Goal: Information Seeking & Learning: Learn about a topic

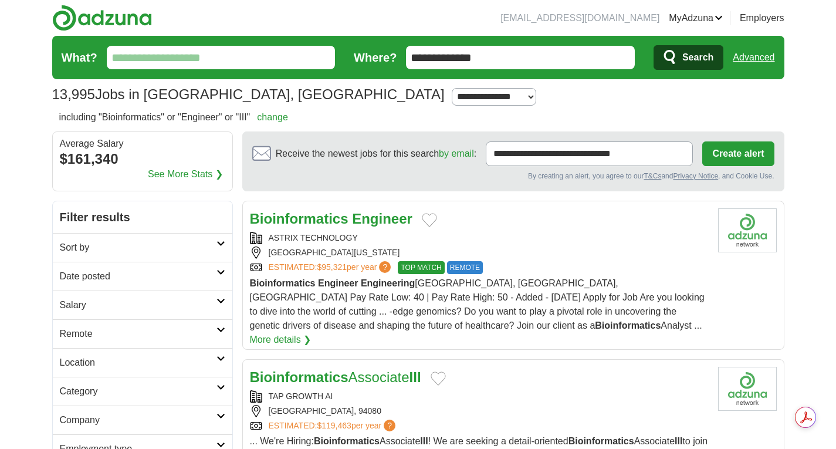
click at [199, 279] on h2 "Date posted" at bounding box center [138, 276] width 157 height 14
click at [93, 308] on link "Last 24 hours" at bounding box center [142, 304] width 165 height 14
click at [506, 64] on input "**********" at bounding box center [520, 57] width 229 height 23
drag, startPoint x: 309, startPoint y: 79, endPoint x: 218, endPoint y: 110, distance: 96.7
click at [237, 99] on section "13,995 Jobs in San Mateo, CA Salary Salary Select a salary range Salary from fr…" at bounding box center [418, 73] width 732 height 75
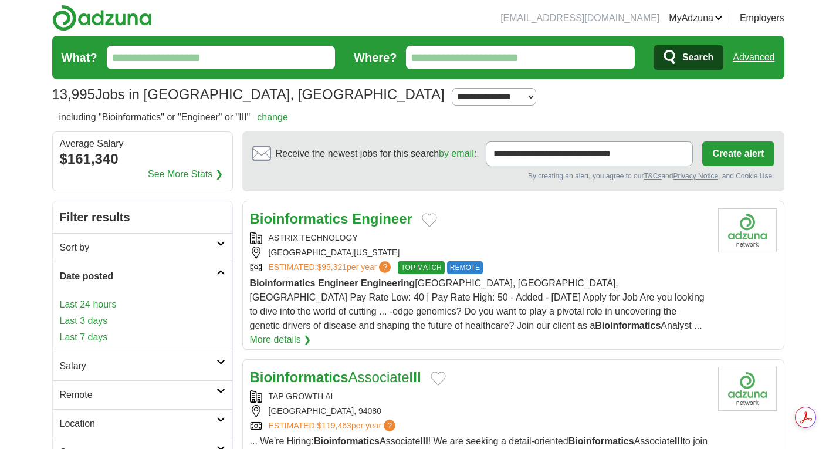
click at [442, 96] on div "**********" at bounding box center [418, 95] width 732 height 22
click at [691, 47] on span "Search" at bounding box center [697, 57] width 31 height 23
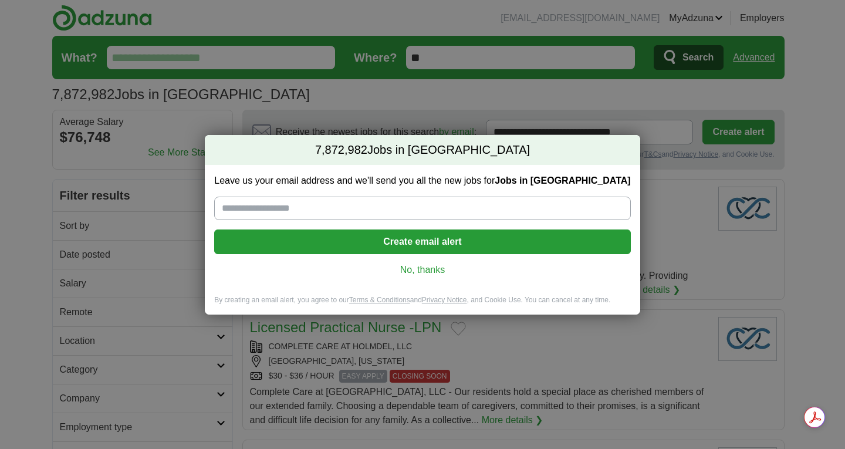
click at [424, 269] on link "No, thanks" at bounding box center [422, 269] width 397 height 13
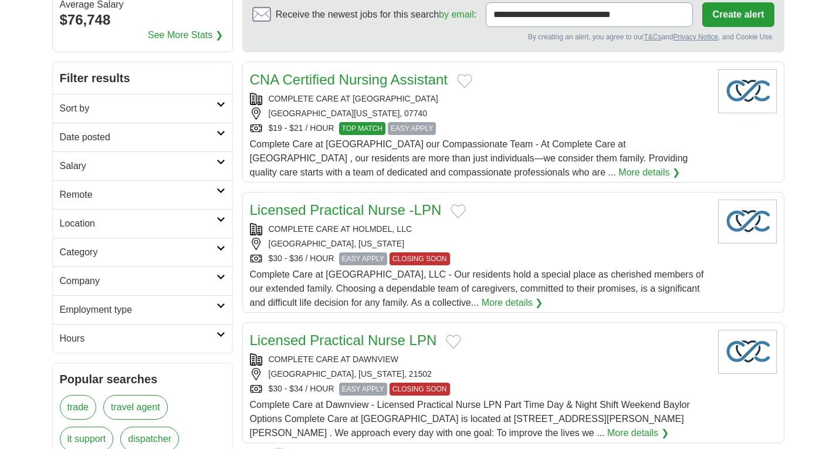
scroll to position [117, 0]
click at [201, 224] on h2 "Location" at bounding box center [138, 223] width 157 height 14
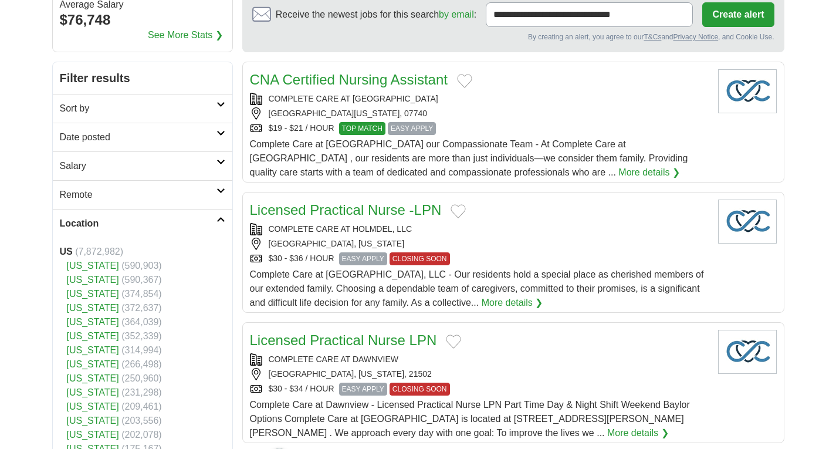
click at [200, 223] on h2 "Location" at bounding box center [138, 223] width 157 height 14
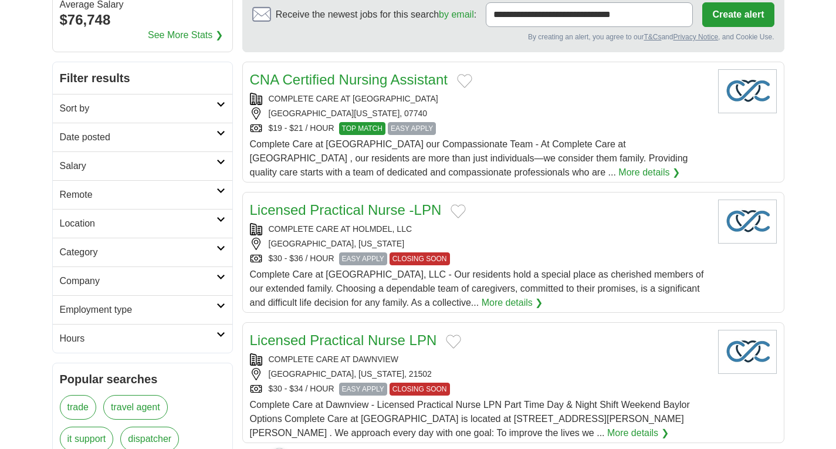
click at [187, 187] on link "Remote" at bounding box center [143, 194] width 180 height 29
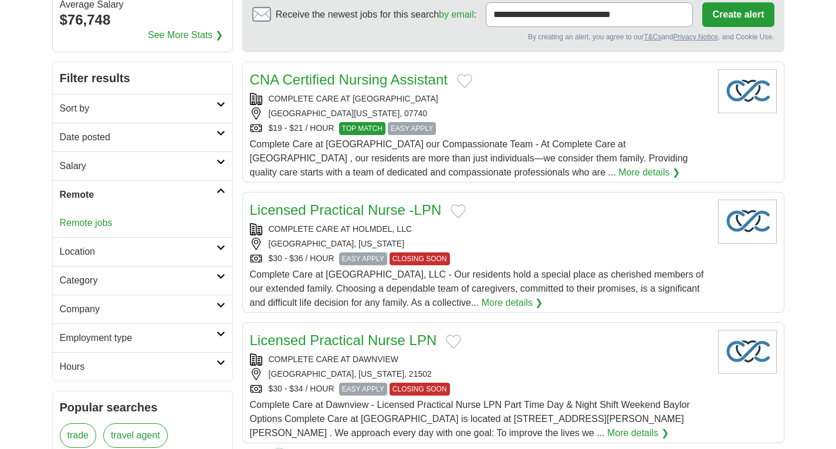
click at [108, 222] on link "Remote jobs" at bounding box center [86, 223] width 53 height 10
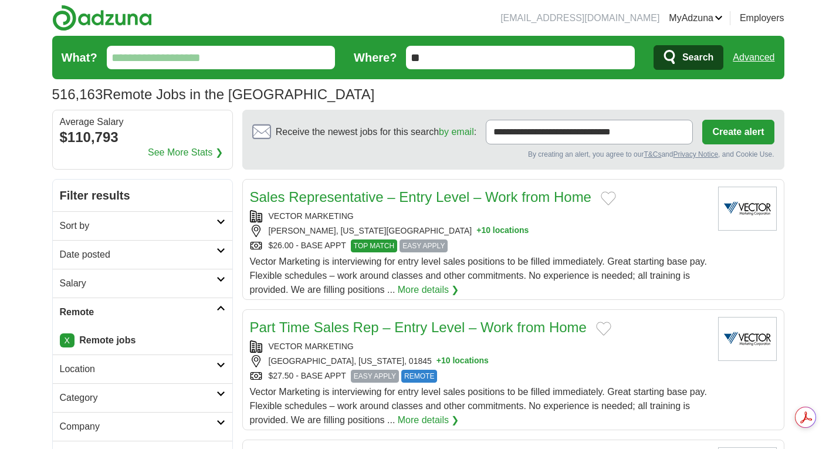
click at [0, 0] on link "Favorites" at bounding box center [0, 0] width 0 height 0
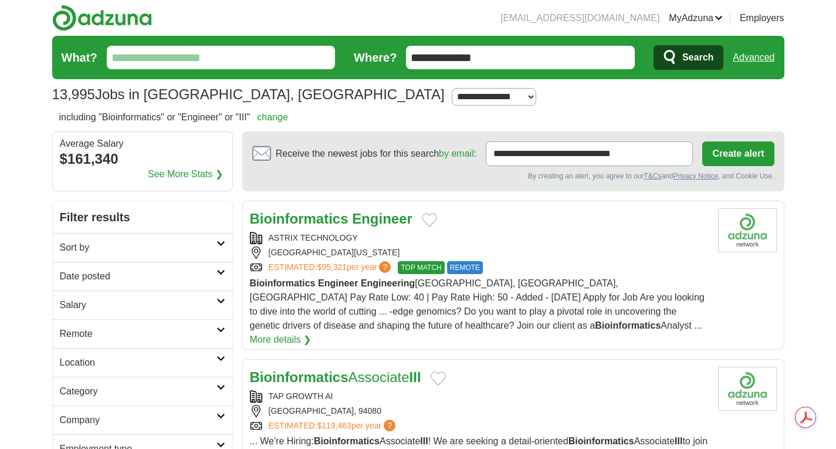
click at [452, 95] on select "**********" at bounding box center [494, 97] width 84 height 18
select select "***"
click at [452, 88] on select "**********" at bounding box center [494, 97] width 84 height 18
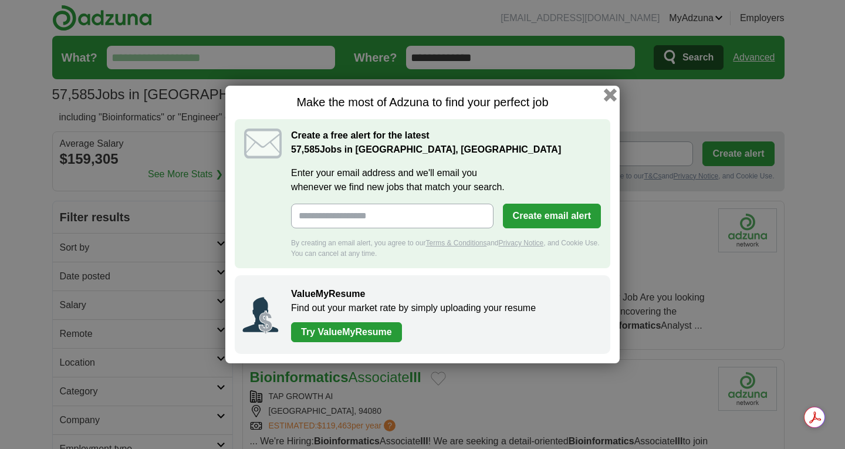
click at [613, 94] on button "button" at bounding box center [610, 95] width 13 height 13
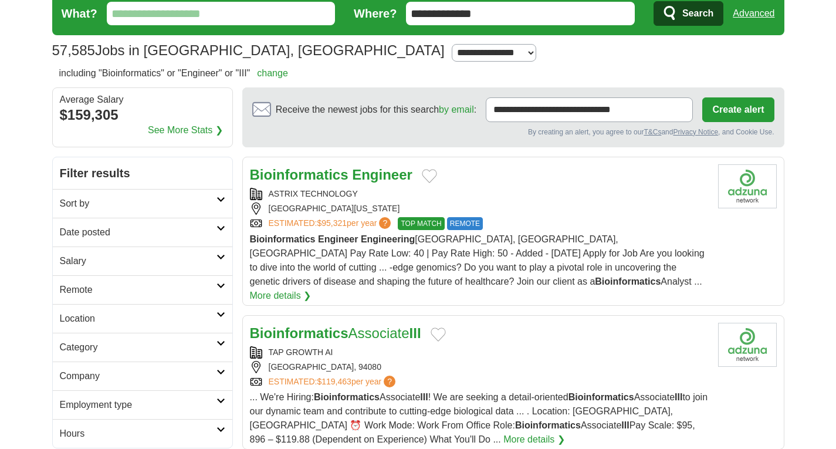
scroll to position [59, 0]
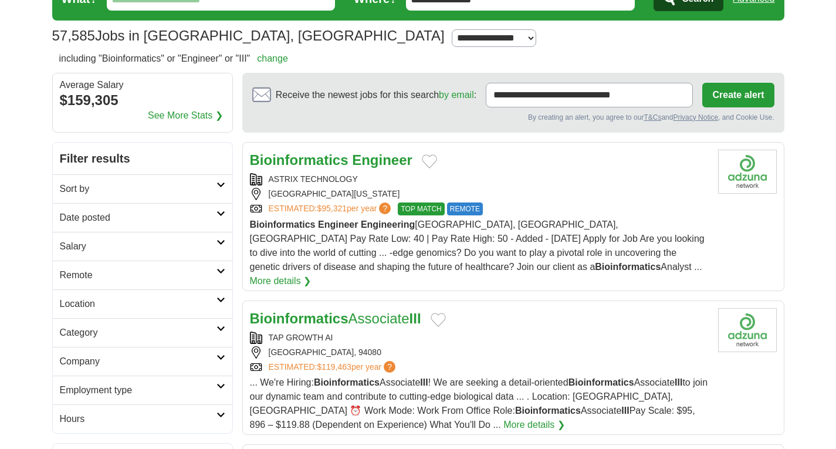
click at [211, 272] on h2 "Remote" at bounding box center [138, 275] width 157 height 14
click at [105, 300] on link "Remote jobs" at bounding box center [86, 303] width 53 height 10
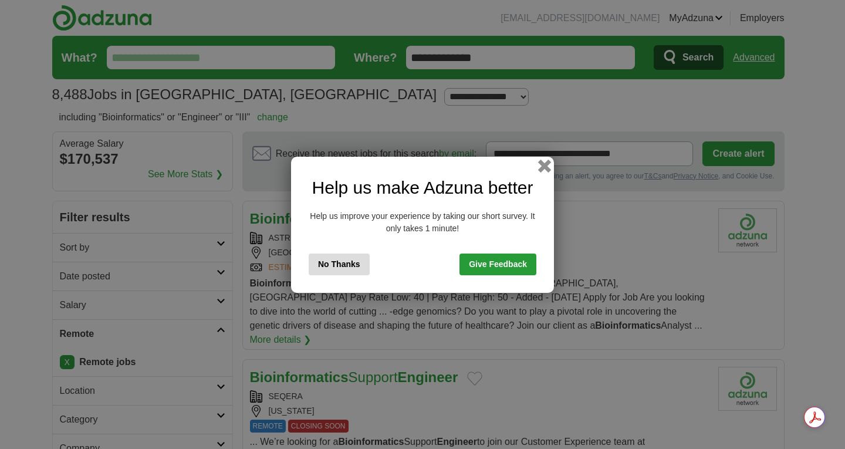
click at [543, 165] on button "button" at bounding box center [544, 165] width 13 height 13
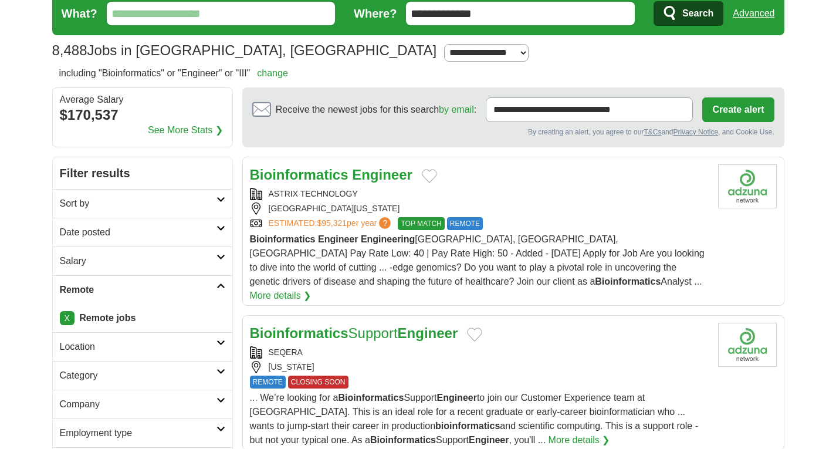
scroll to position [59, 0]
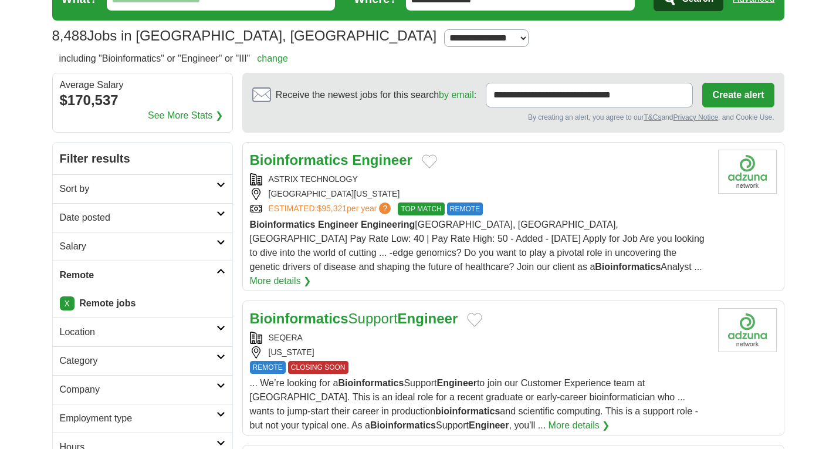
click at [390, 162] on strong "Engineer" at bounding box center [382, 160] width 60 height 16
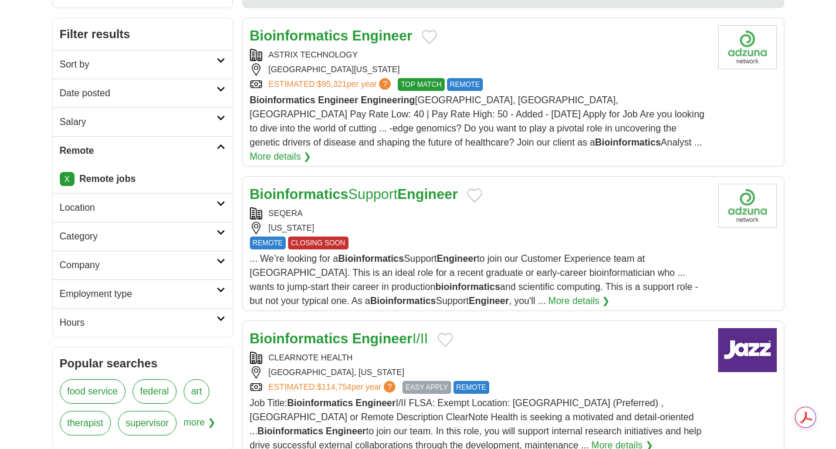
scroll to position [293, 0]
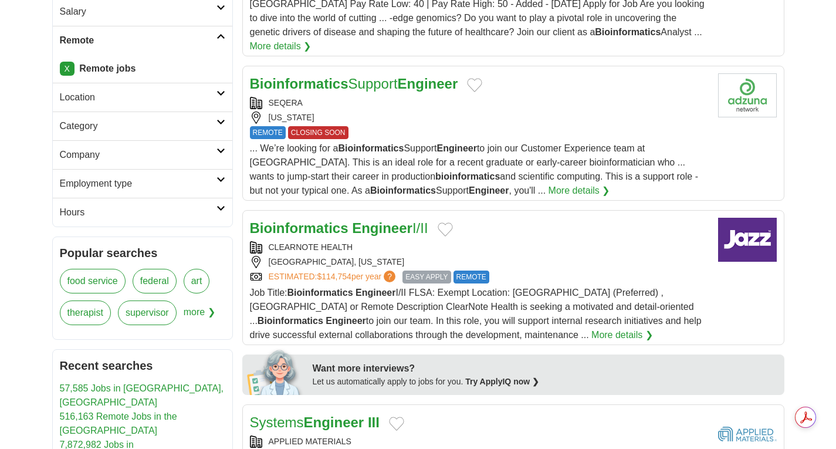
click at [470, 241] on div "CLEARNOTE HEALTH" at bounding box center [479, 247] width 459 height 12
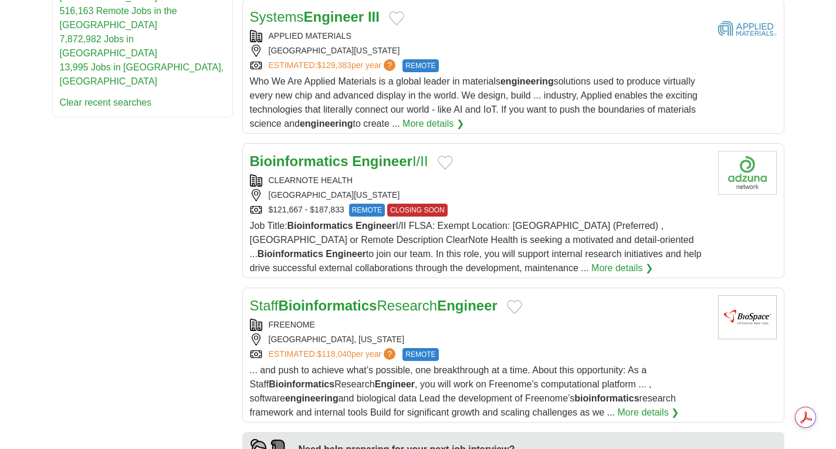
scroll to position [704, 0]
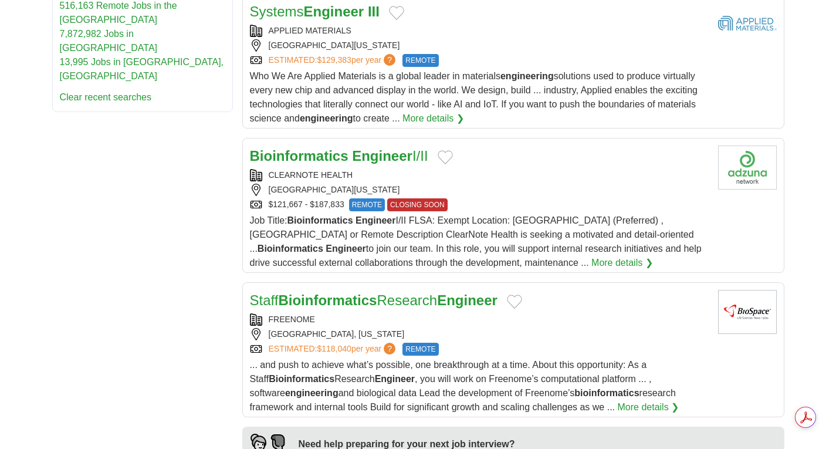
click at [531, 215] on span "Job Title: Bioinformatics Engineer I/II FLSA: Exempt Location: San Mateo (Prefe…" at bounding box center [476, 241] width 452 height 52
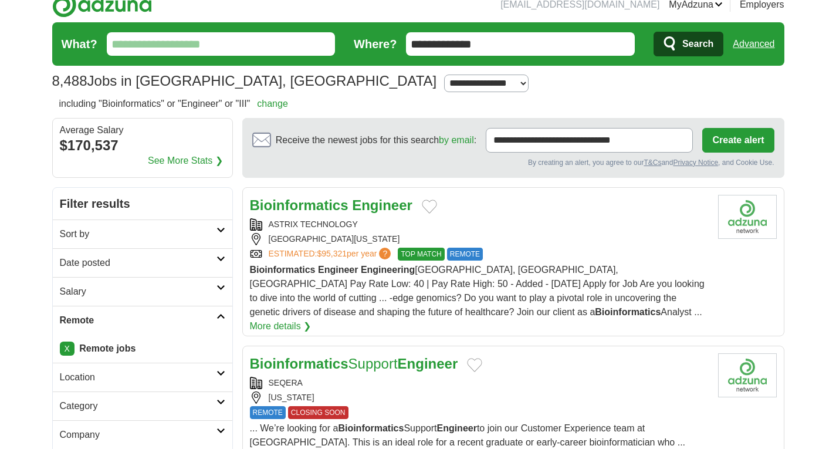
scroll to position [0, 0]
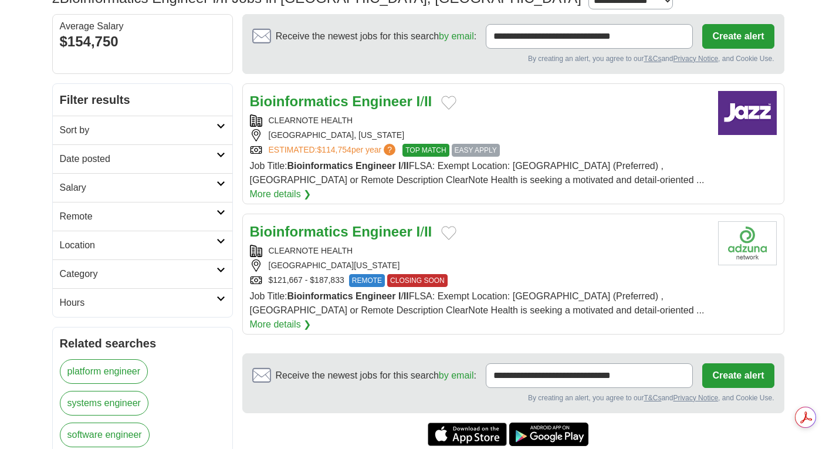
scroll to position [117, 0]
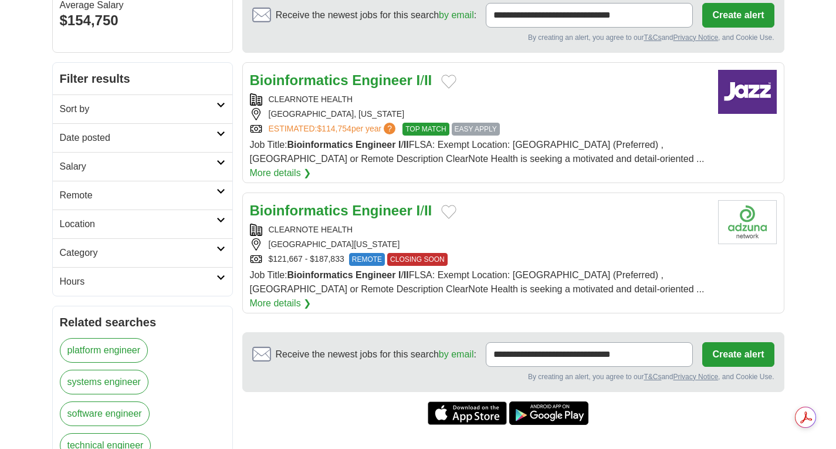
click at [483, 127] on span "EASY APPLY" at bounding box center [476, 129] width 48 height 13
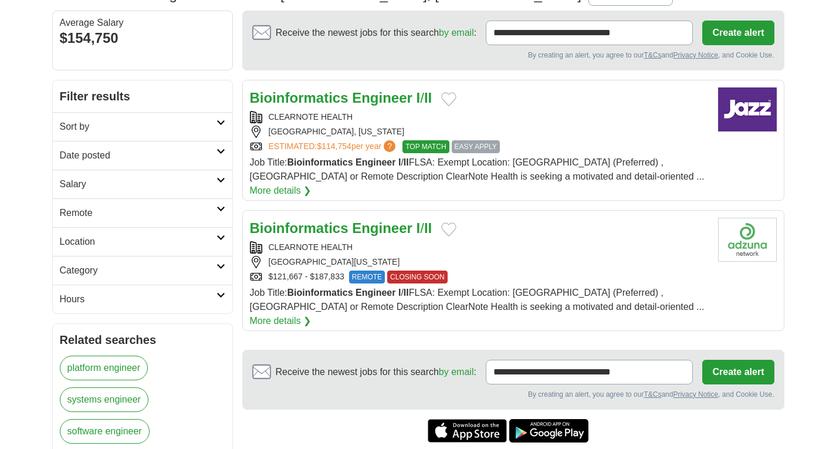
scroll to position [0, 0]
